Goal: Transaction & Acquisition: Purchase product/service

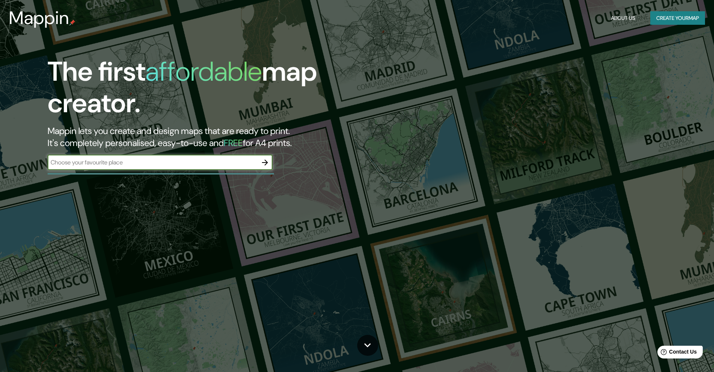
click at [186, 160] on input "text" at bounding box center [153, 162] width 210 height 9
type input "piura"
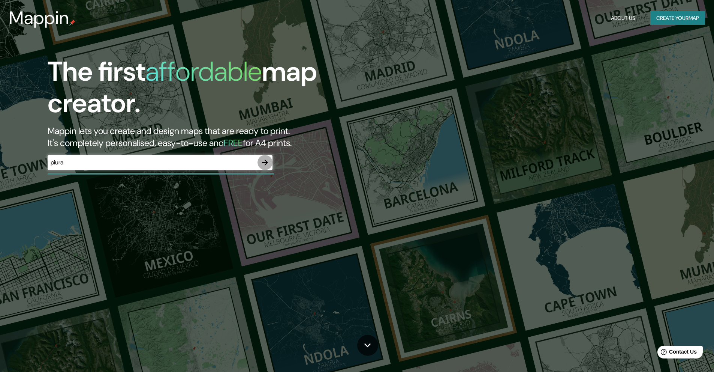
click at [265, 163] on icon "button" at bounding box center [265, 162] width 9 height 9
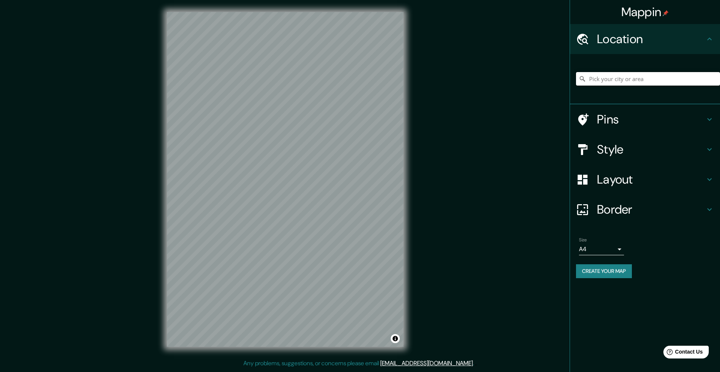
click at [626, 76] on input "Pick your city or area" at bounding box center [648, 78] width 144 height 13
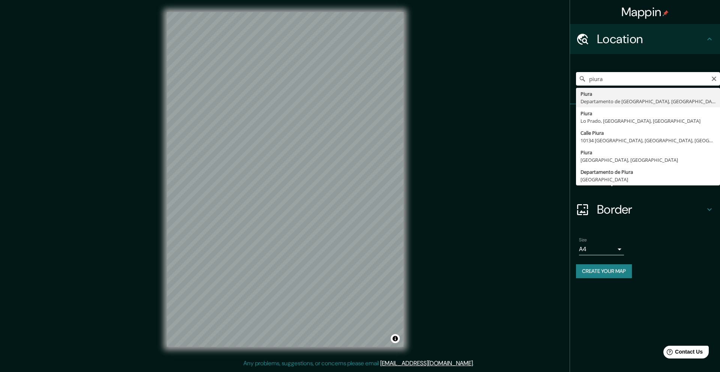
type input "Piura, [GEOGRAPHIC_DATA], [GEOGRAPHIC_DATA]"
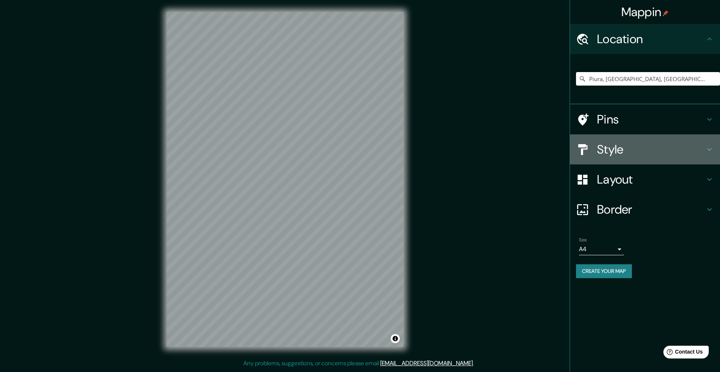
click at [662, 138] on div "Style" at bounding box center [645, 149] width 150 height 30
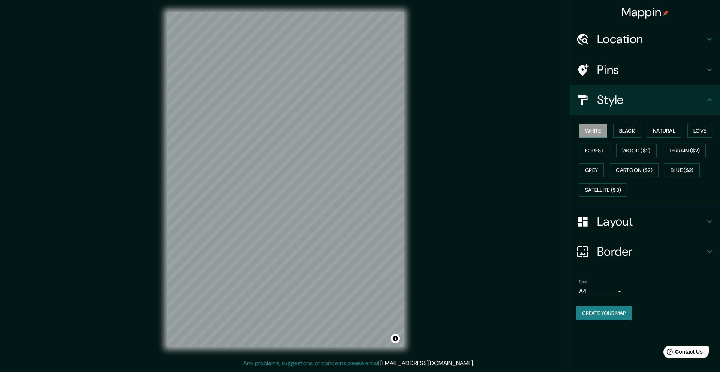
click at [626, 123] on div "White Black Natural Love Forest Wood ($2) Terrain ($2) Grey Cartoon ($2) Blue (…" at bounding box center [648, 160] width 144 height 79
click at [626, 124] on button "Black" at bounding box center [627, 131] width 28 height 14
click at [654, 132] on button "Natural" at bounding box center [664, 131] width 34 height 14
click at [703, 130] on button "Love" at bounding box center [699, 131] width 25 height 14
click at [682, 157] on div "White Black Natural Love Forest Wood ($2) Terrain ($2) Grey Cartoon ($2) Blue (…" at bounding box center [648, 160] width 144 height 79
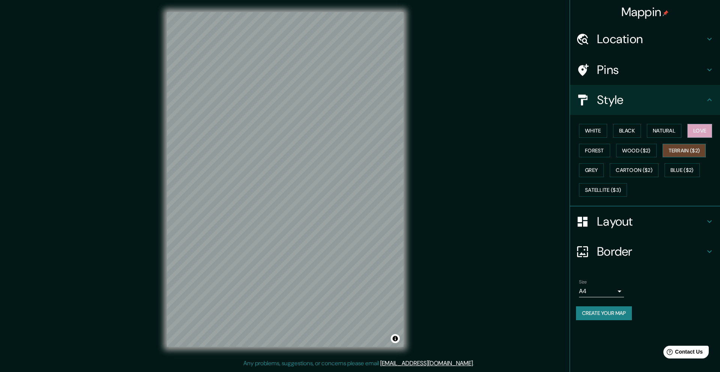
click at [683, 151] on button "Terrain ($2)" at bounding box center [684, 151] width 43 height 14
click at [633, 151] on button "Wood ($2)" at bounding box center [636, 151] width 40 height 14
click at [596, 151] on button "Forest" at bounding box center [594, 151] width 31 height 14
click at [595, 163] on button "Grey" at bounding box center [591, 170] width 25 height 14
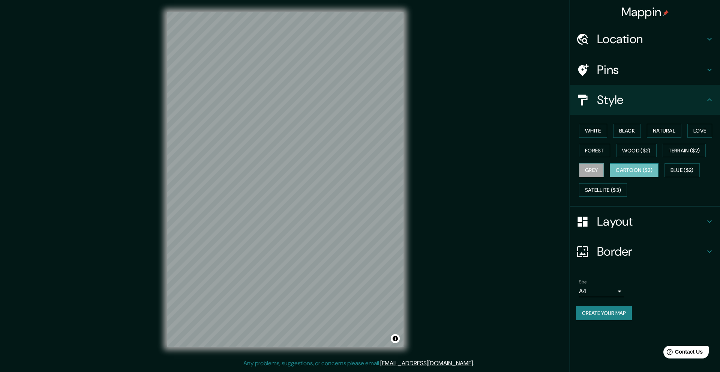
click at [638, 174] on button "Cartoon ($2)" at bounding box center [634, 170] width 49 height 14
click at [687, 169] on button "Blue ($2)" at bounding box center [681, 170] width 35 height 14
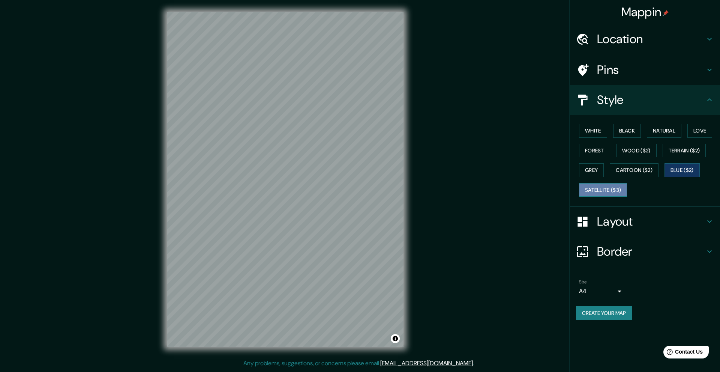
click at [615, 189] on button "Satellite ($3)" at bounding box center [603, 190] width 48 height 14
click at [596, 130] on button "White" at bounding box center [593, 131] width 28 height 14
click at [621, 129] on button "Black" at bounding box center [627, 131] width 28 height 14
click at [668, 137] on button "Natural" at bounding box center [664, 131] width 34 height 14
click at [696, 132] on button "Love" at bounding box center [699, 131] width 25 height 14
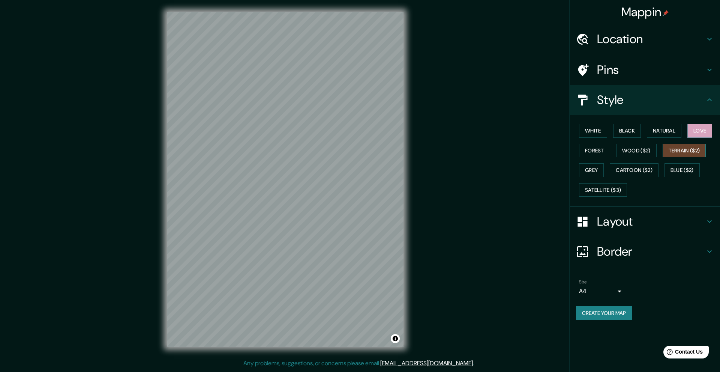
click at [692, 144] on button "Terrain ($2)" at bounding box center [684, 151] width 43 height 14
click at [633, 154] on button "Wood ($2)" at bounding box center [636, 151] width 40 height 14
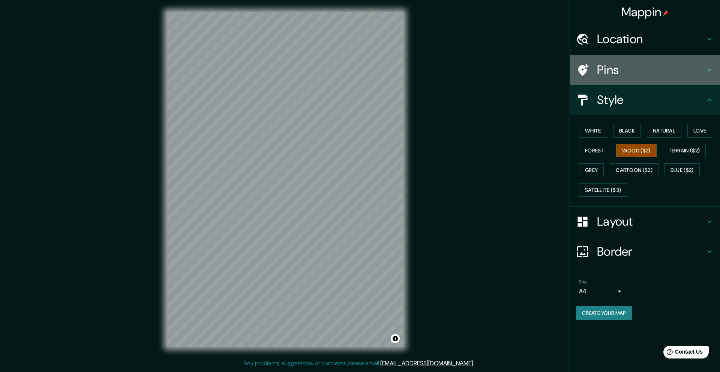
click at [663, 68] on h4 "Pins" at bounding box center [651, 69] width 108 height 15
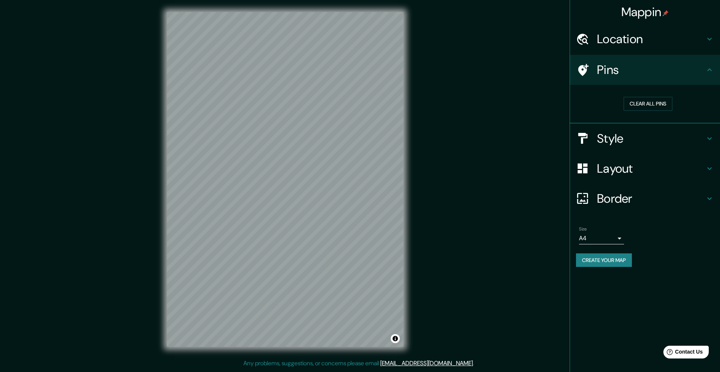
click at [663, 68] on h4 "Pins" at bounding box center [651, 69] width 108 height 15
click at [665, 145] on h4 "Style" at bounding box center [651, 138] width 108 height 15
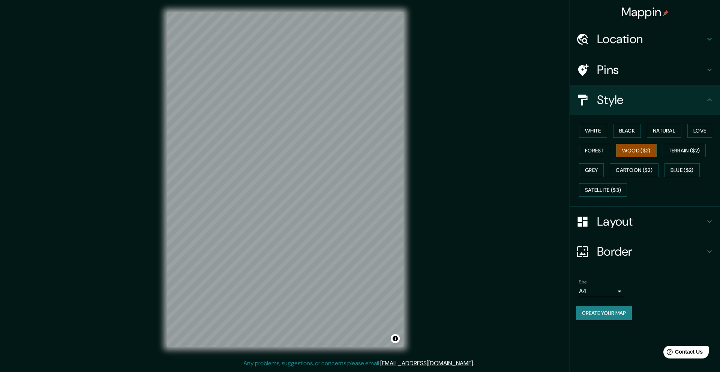
click at [649, 220] on h4 "Layout" at bounding box center [651, 221] width 108 height 15
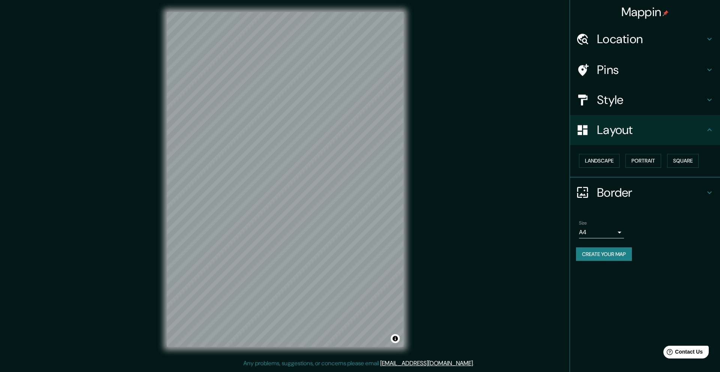
click at [652, 137] on div "Layout" at bounding box center [645, 130] width 150 height 30
click at [655, 113] on div "Style" at bounding box center [645, 100] width 150 height 30
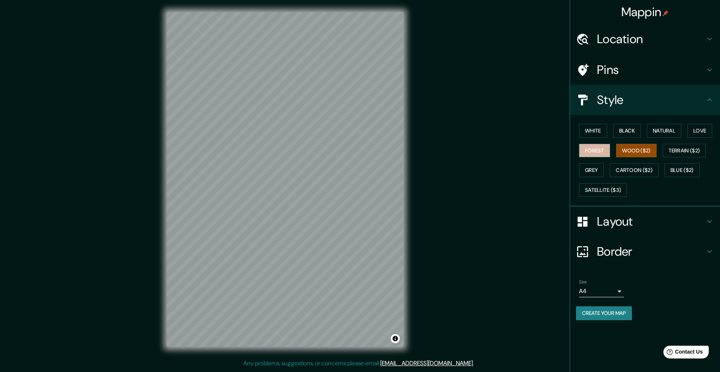
click at [592, 152] on button "Forest" at bounding box center [594, 151] width 31 height 14
